Goal: Navigation & Orientation: Go to known website

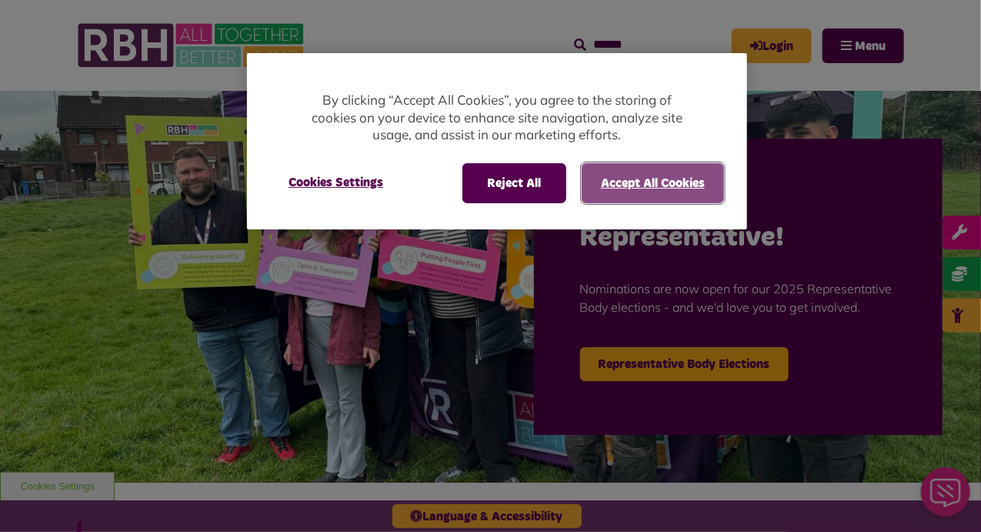
click at [622, 179] on button "Accept All Cookies" at bounding box center [653, 183] width 142 height 40
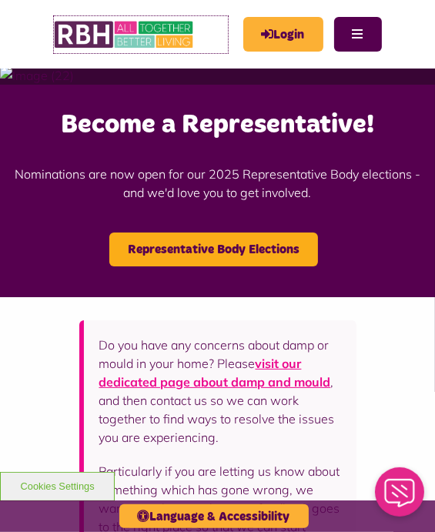
click at [168, 41] on img at bounding box center [125, 34] width 142 height 37
